Goal: Task Accomplishment & Management: Manage account settings

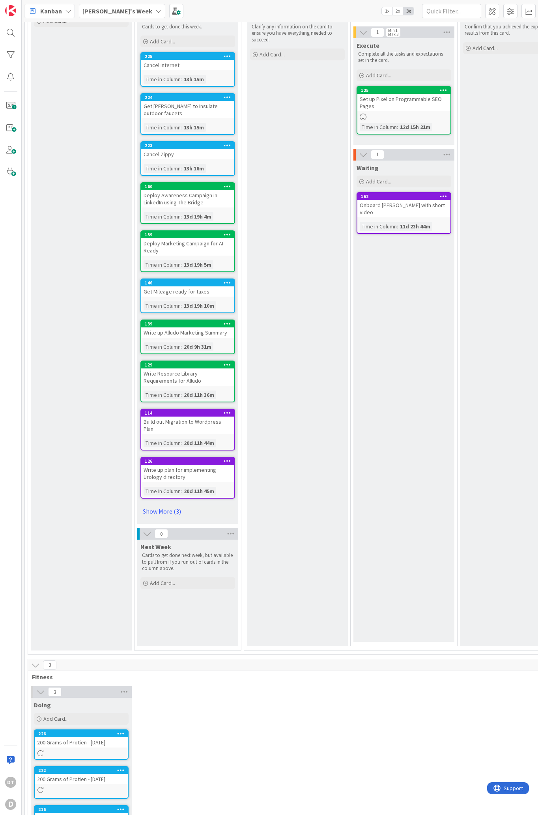
scroll to position [140, 0]
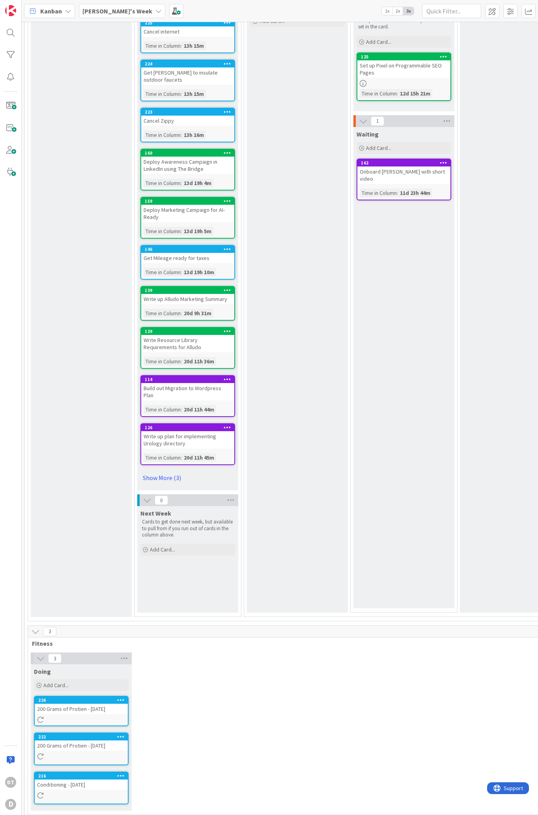
click at [124, 477] on icon at bounding box center [120, 700] width 7 height 6
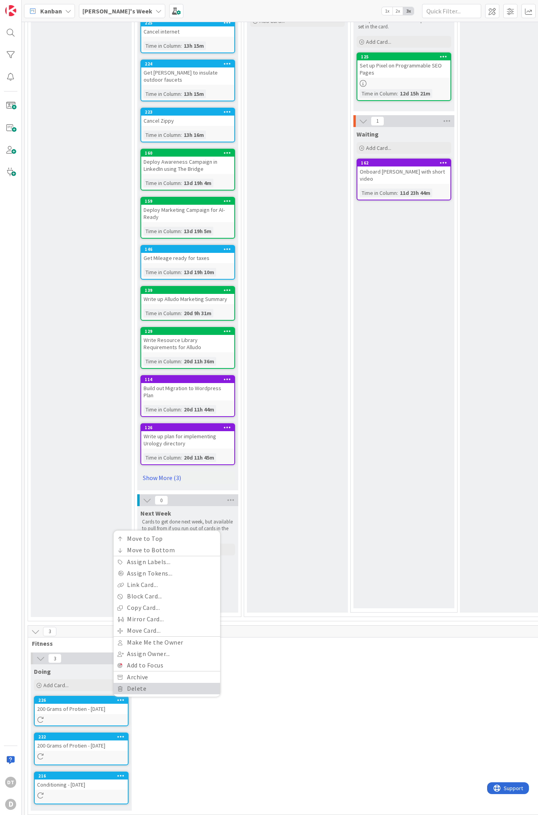
click at [133, 477] on link "Delete" at bounding box center [167, 688] width 106 height 11
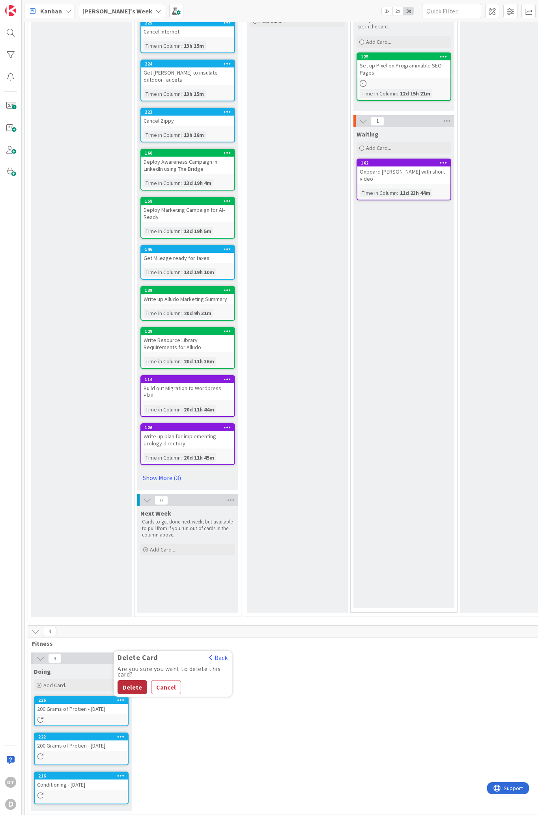
click at [136, 477] on button "Delete" at bounding box center [133, 687] width 30 height 14
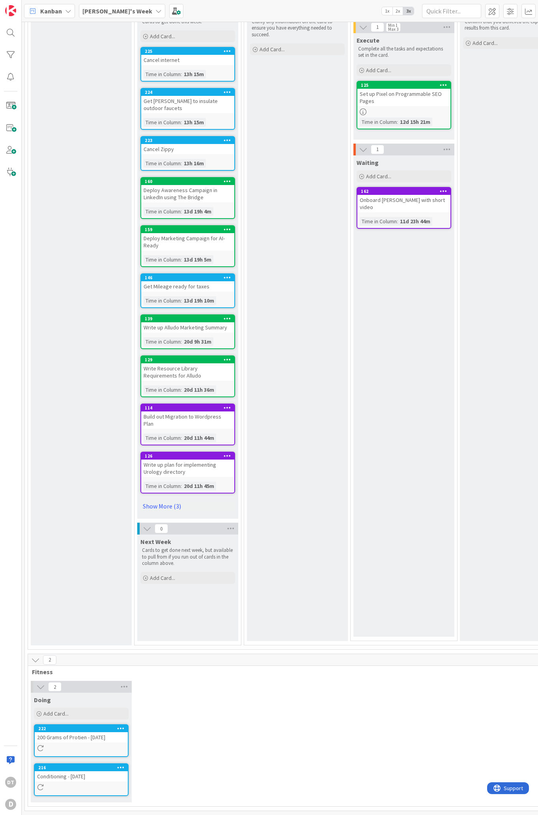
scroll to position [103, 0]
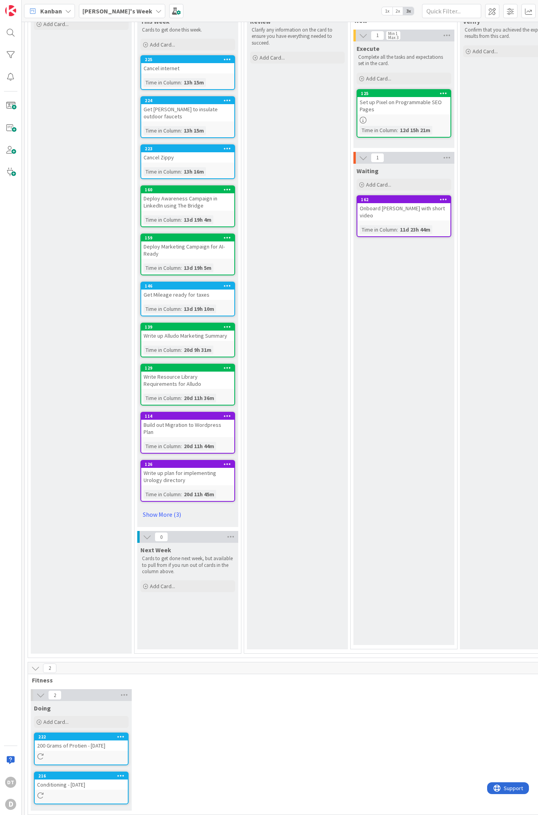
click at [124, 477] on div at bounding box center [121, 737] width 14 height 6
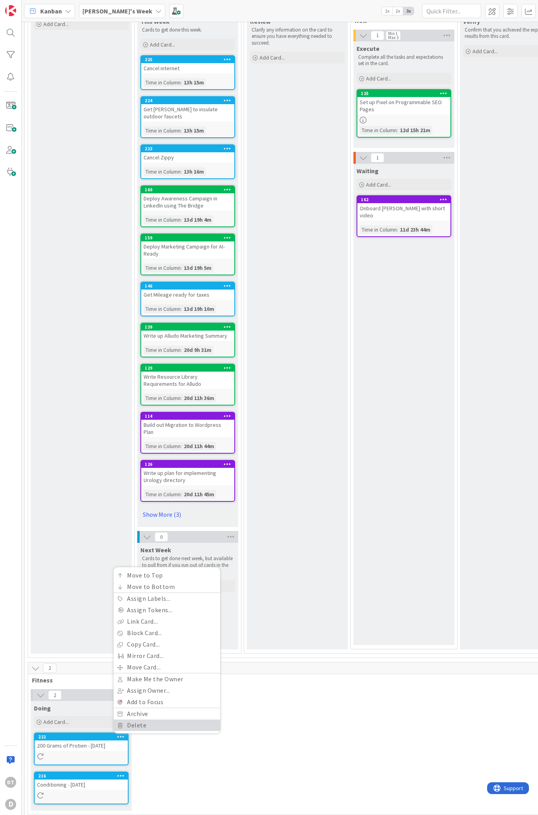
click at [142, 477] on link "Delete" at bounding box center [167, 724] width 106 height 11
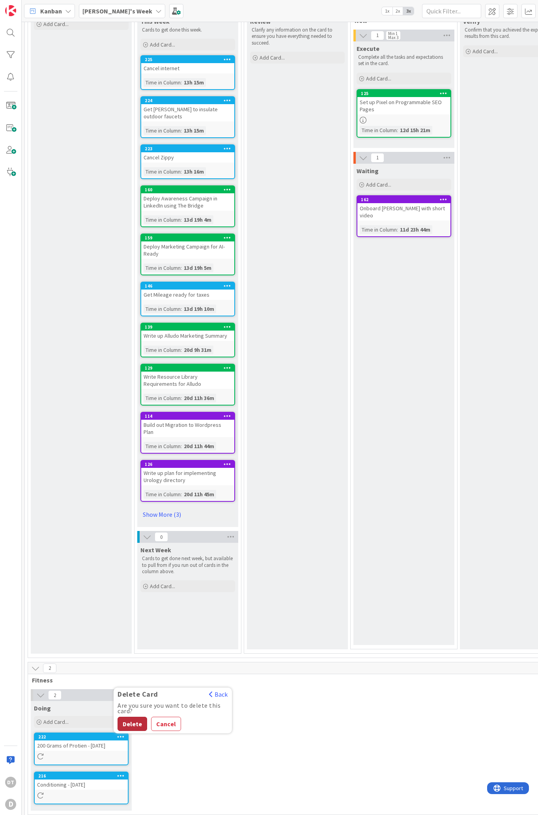
click at [138, 477] on button "Delete" at bounding box center [133, 723] width 30 height 14
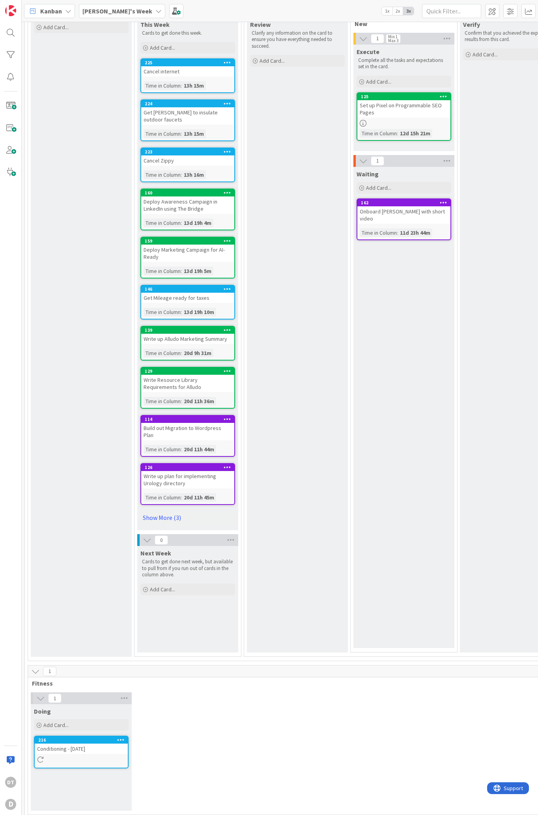
click at [121, 477] on icon at bounding box center [120, 740] width 7 height 6
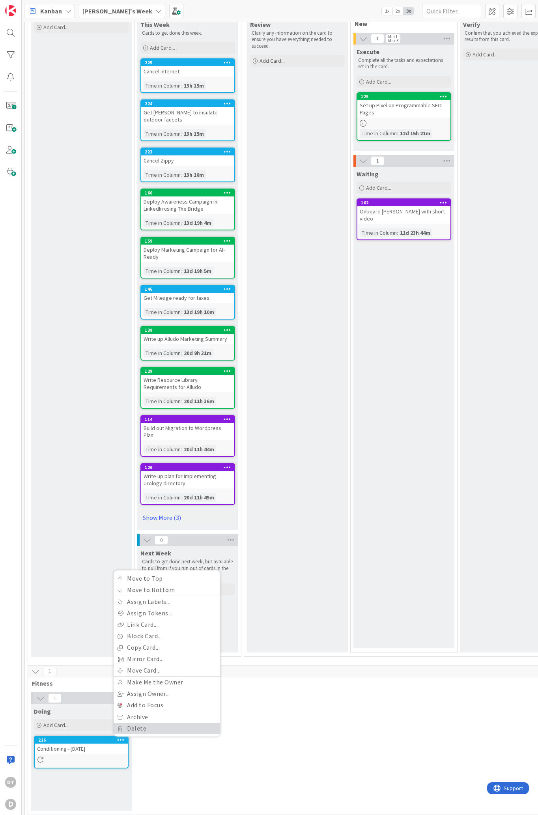
click at [132, 477] on link "Delete" at bounding box center [167, 727] width 106 height 11
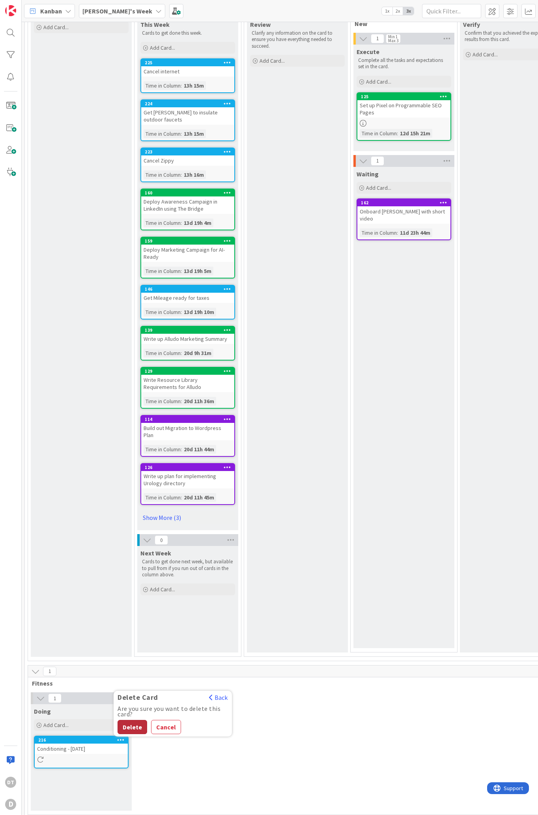
click at [131, 477] on button "Delete" at bounding box center [133, 727] width 30 height 14
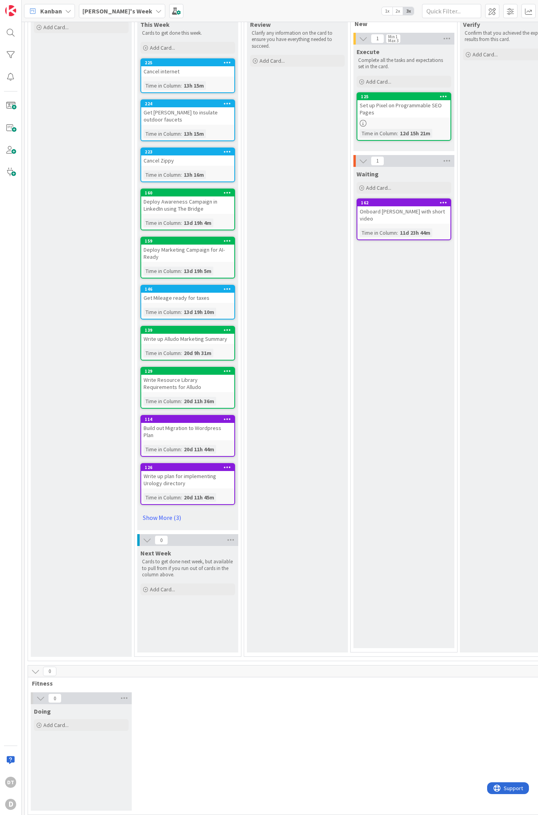
click at [281, 149] on div "Review Clarify any information on the card to ensure you have everything needed…" at bounding box center [297, 334] width 101 height 635
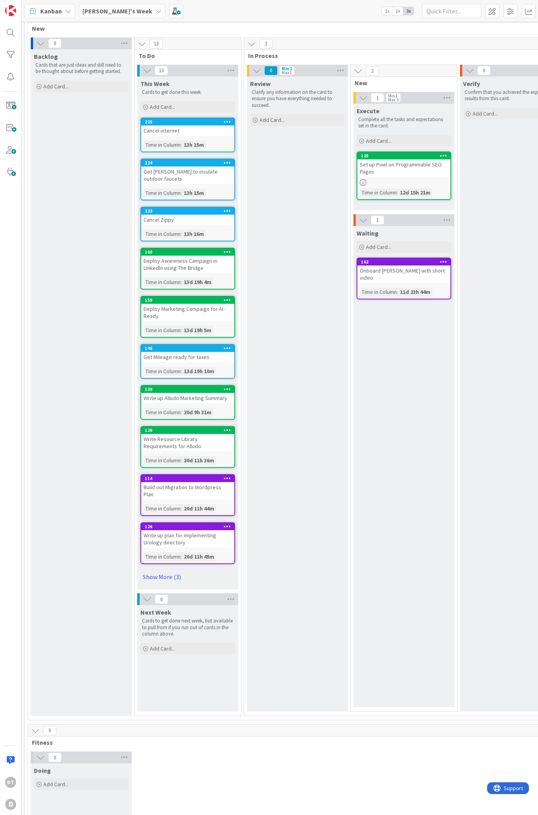
scroll to position [0, 0]
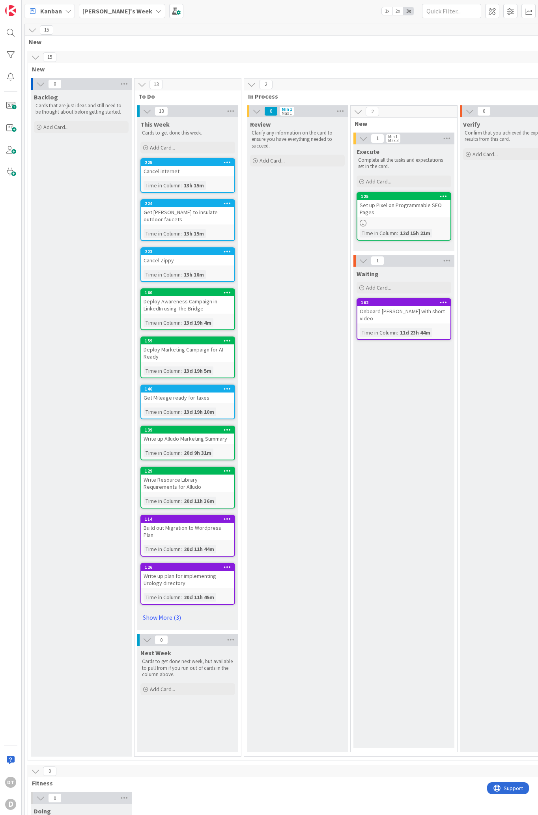
click at [123, 11] on div "[PERSON_NAME]'s Week" at bounding box center [122, 11] width 86 height 14
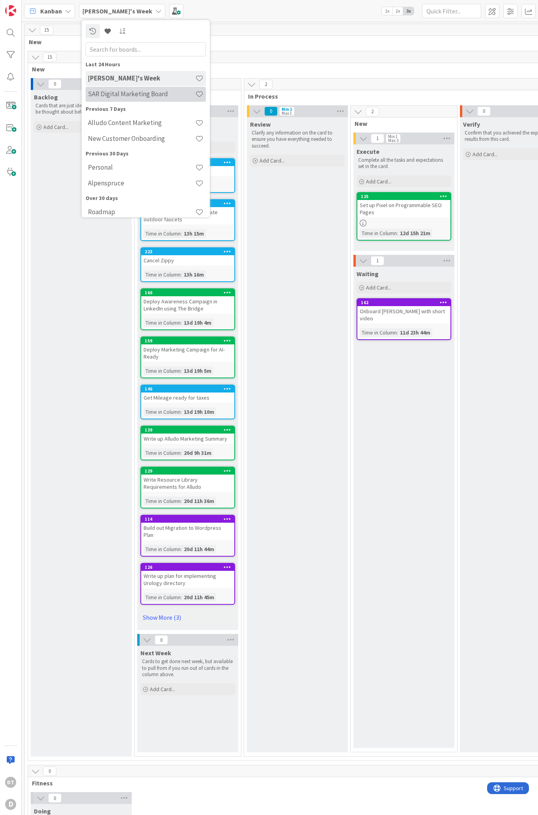
click at [110, 92] on h4 "SAR Digital Marketing Board" at bounding box center [141, 94] width 107 height 8
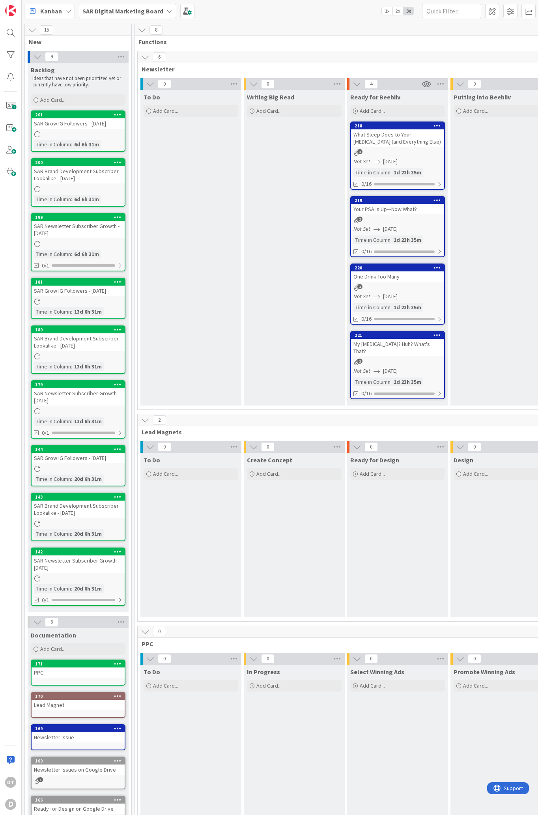
click at [69, 9] on icon at bounding box center [68, 11] width 6 height 6
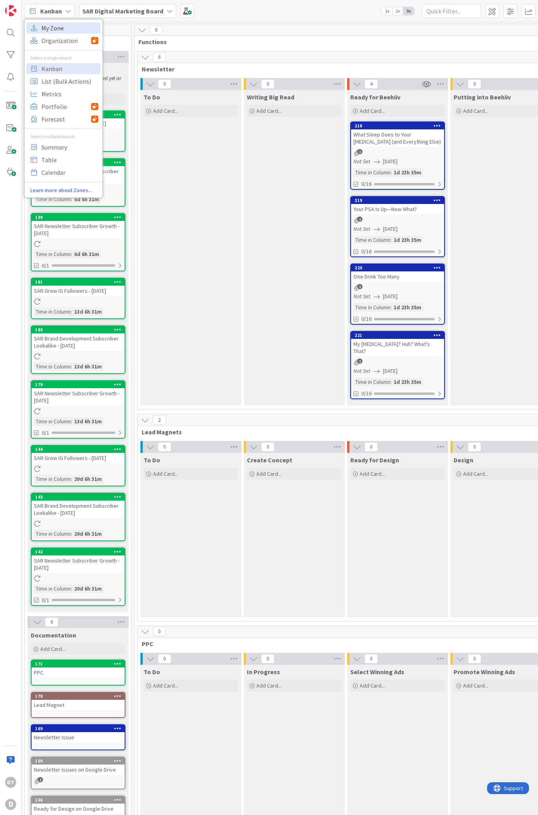
click at [62, 27] on span "My Zone" at bounding box center [69, 28] width 57 height 12
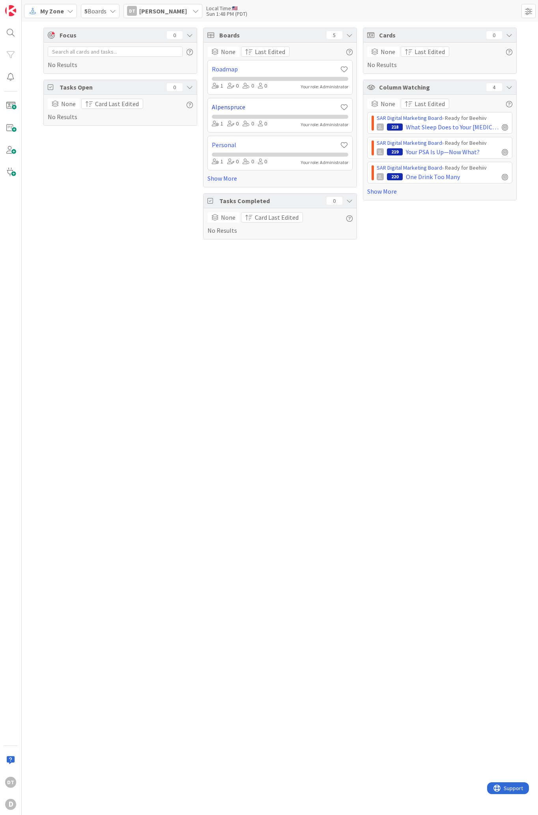
click at [236, 106] on link "Alpenspruce" at bounding box center [276, 106] width 128 height 9
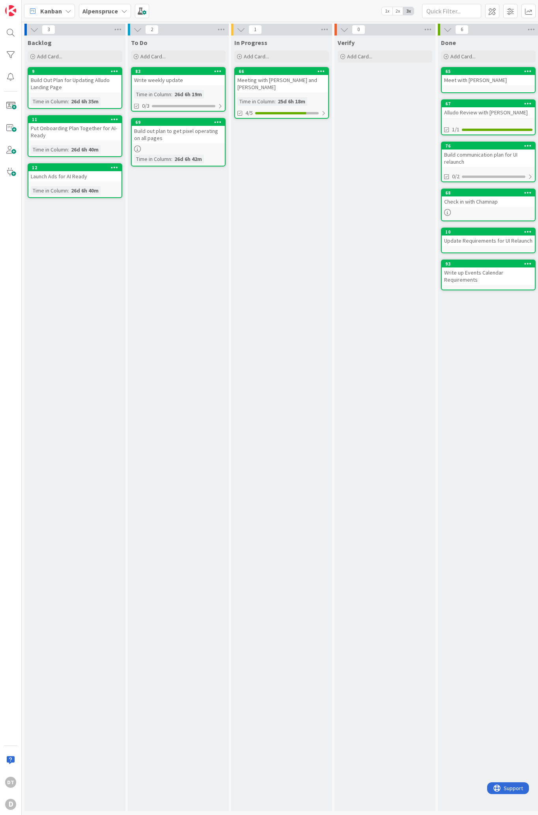
click at [118, 8] on div "Alpenspruce" at bounding box center [105, 11] width 52 height 14
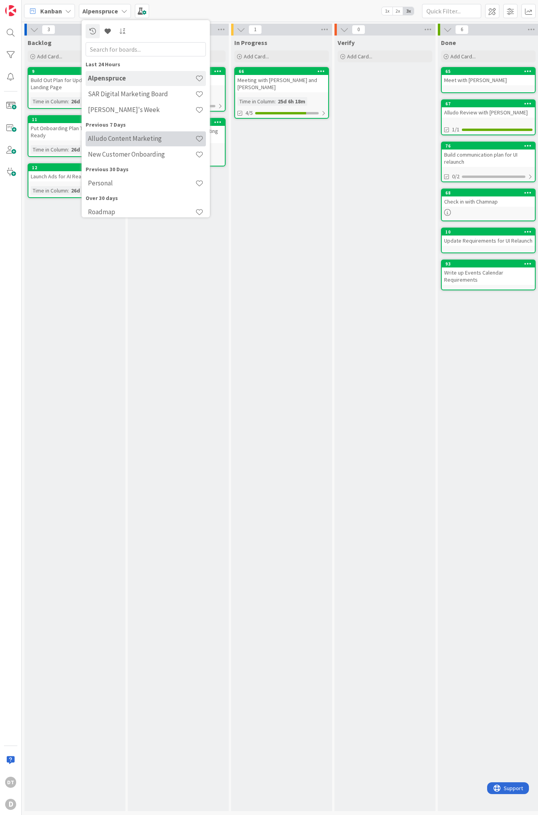
click at [117, 139] on h4 "Alludo Content Marketing" at bounding box center [141, 138] width 107 height 8
